Goal: Understand process/instructions

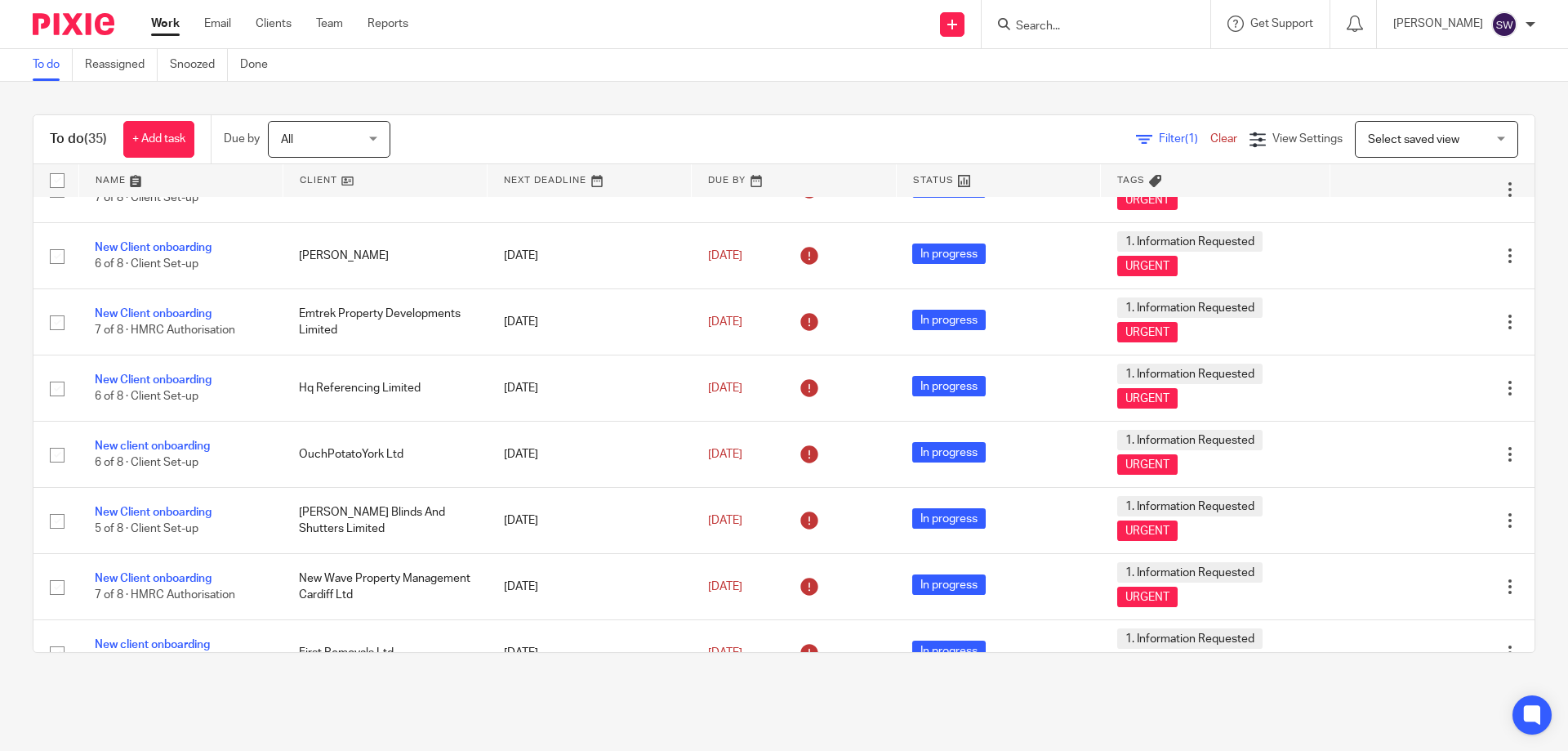
scroll to position [646, 0]
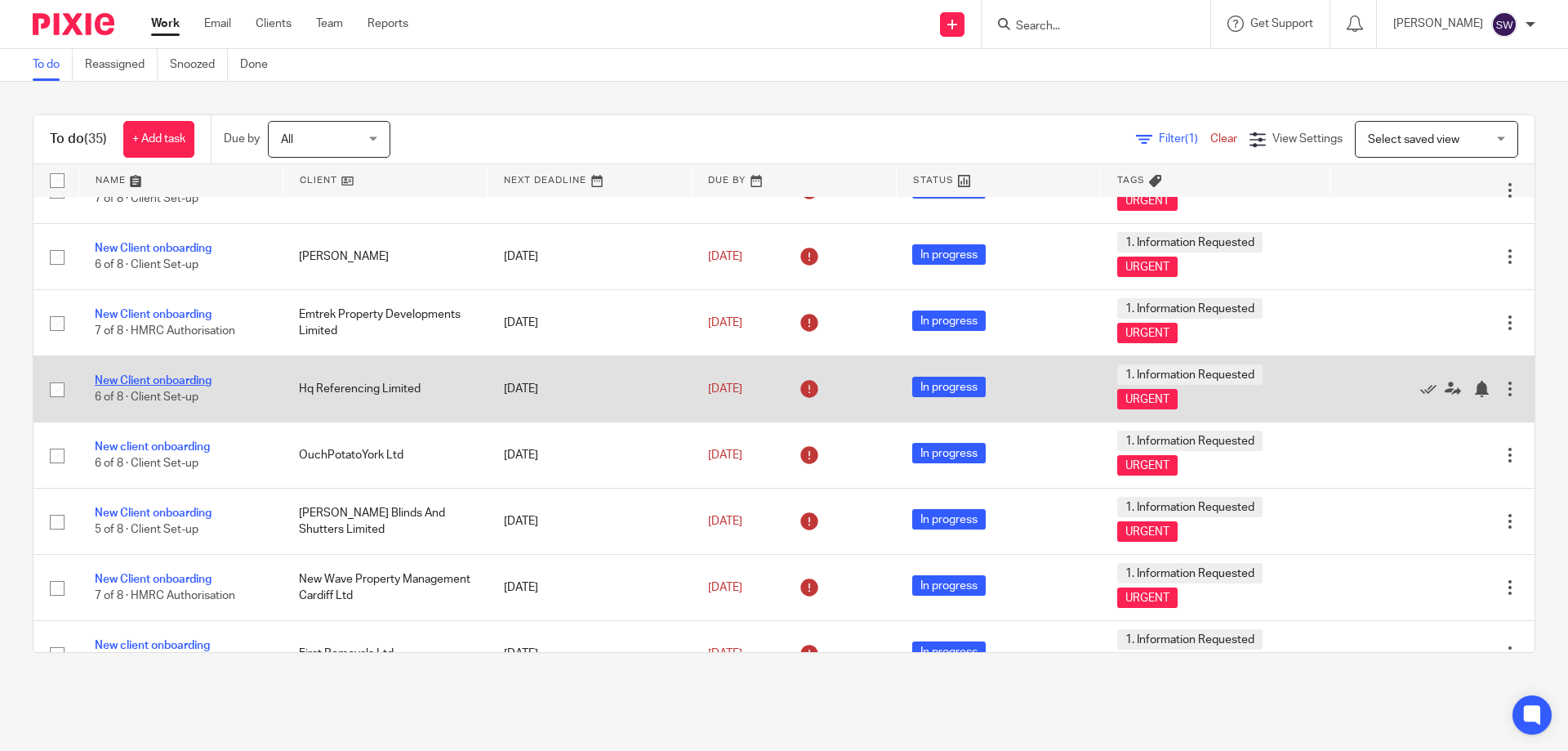
click at [179, 385] on link "New Client onboarding" at bounding box center [153, 380] width 117 height 11
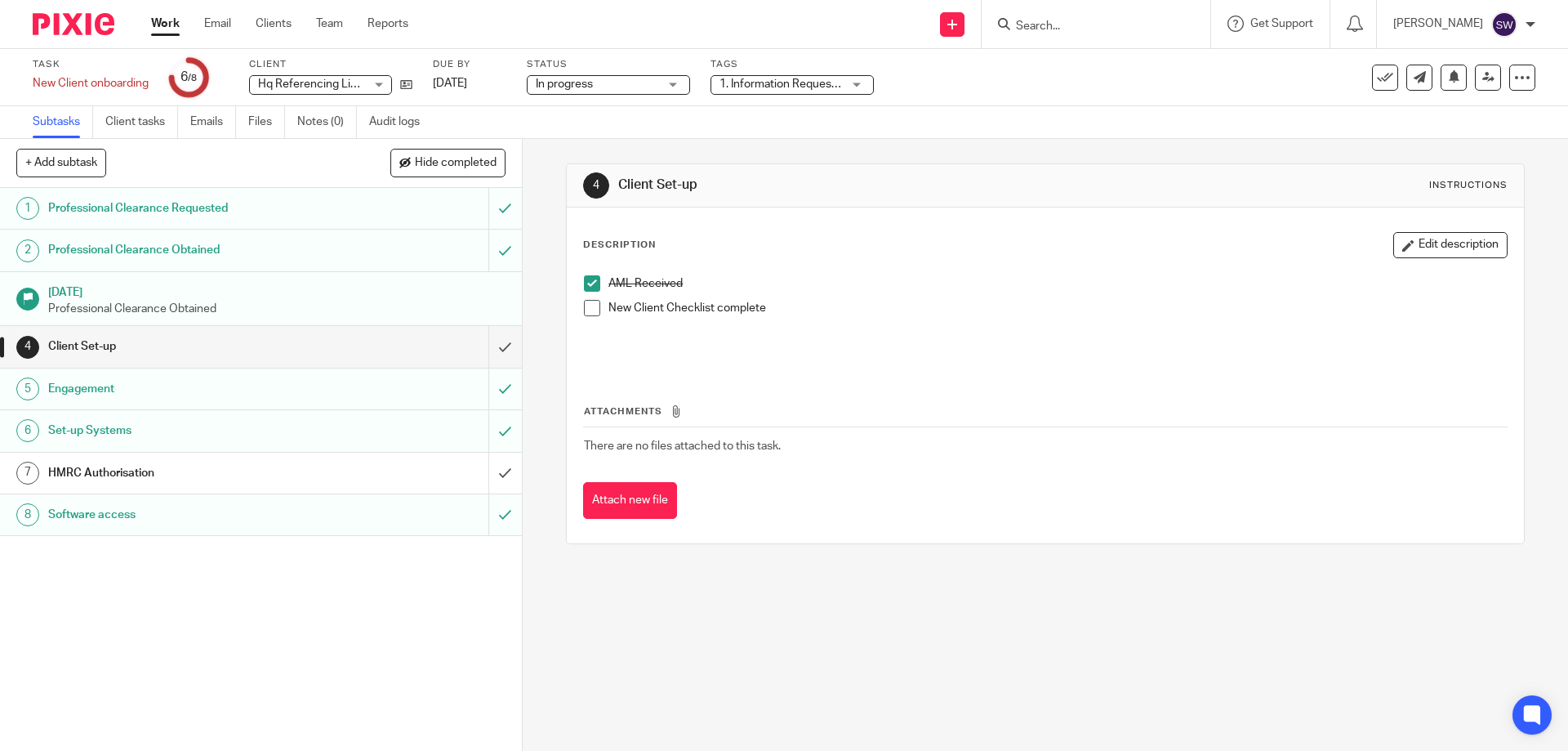
click at [282, 471] on h1 "HMRC Authorisation" at bounding box center [190, 473] width 283 height 25
